Goal: Book appointment/travel/reservation

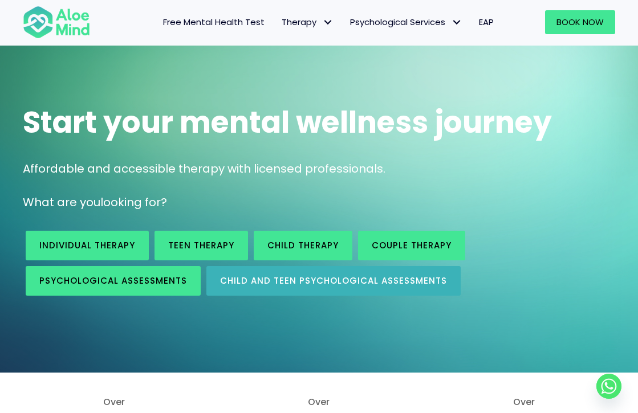
scroll to position [315, 0]
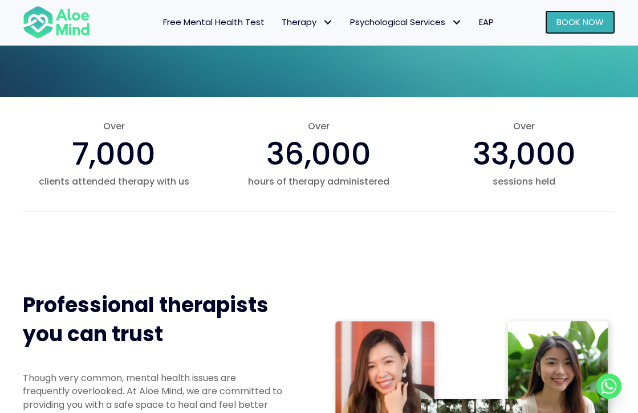
click at [562, 21] on span "Book Now" at bounding box center [579, 22] width 47 height 12
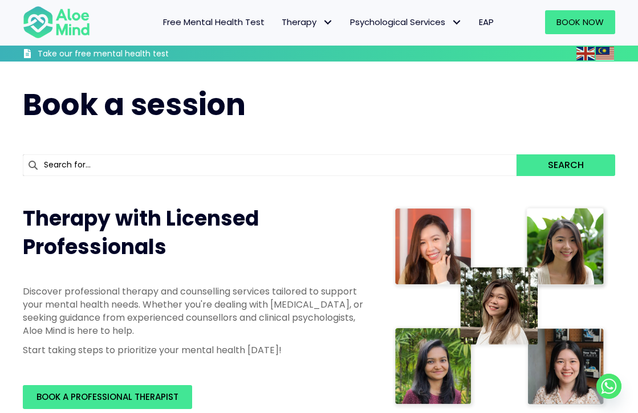
scroll to position [152, 0]
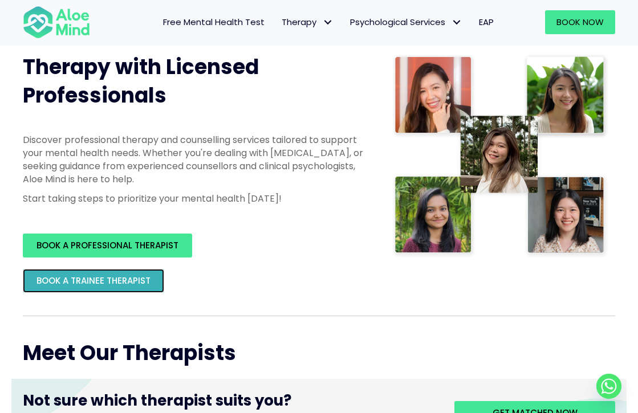
click at [118, 276] on span "BOOK A TRAINEE THERAPIST" at bounding box center [93, 281] width 114 height 12
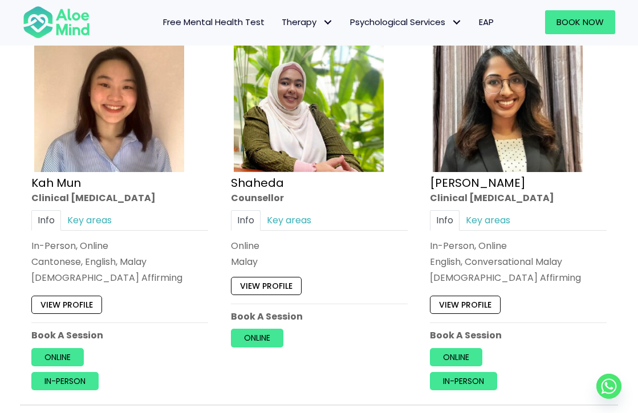
scroll to position [375, 0]
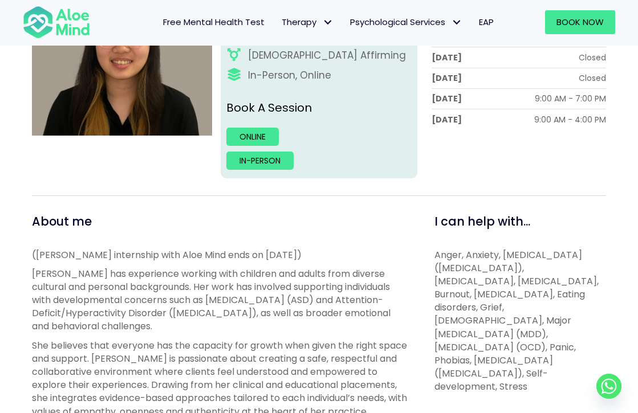
scroll to position [316, 0]
